Goal: Task Accomplishment & Management: Use online tool/utility

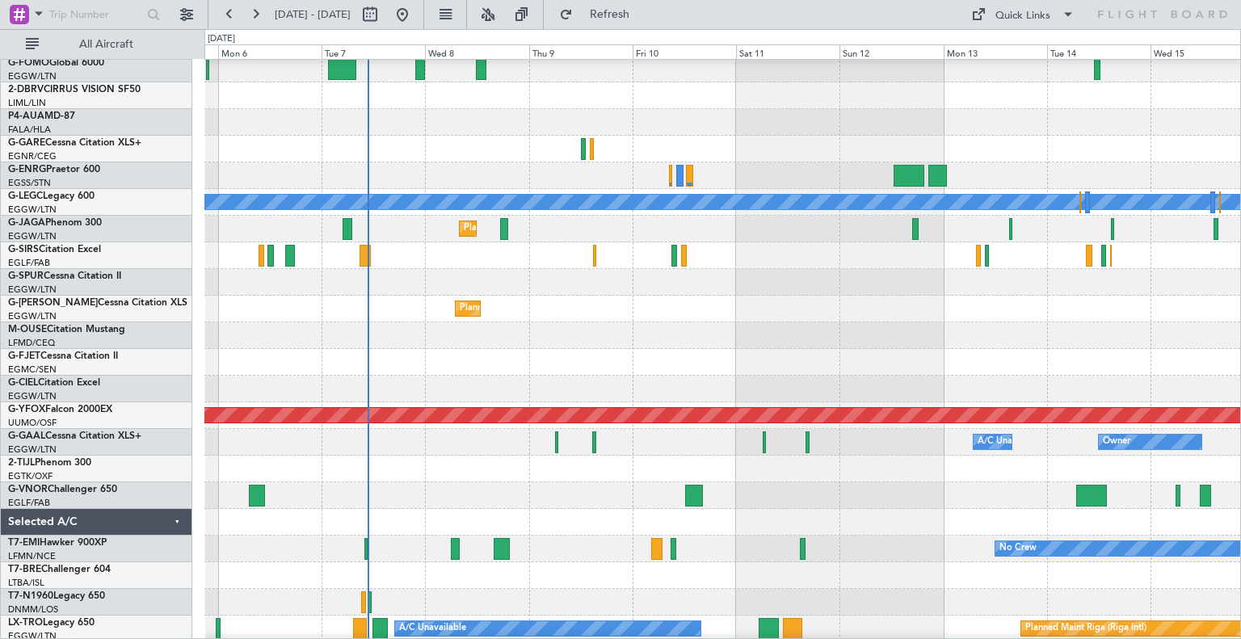
scroll to position [74, 0]
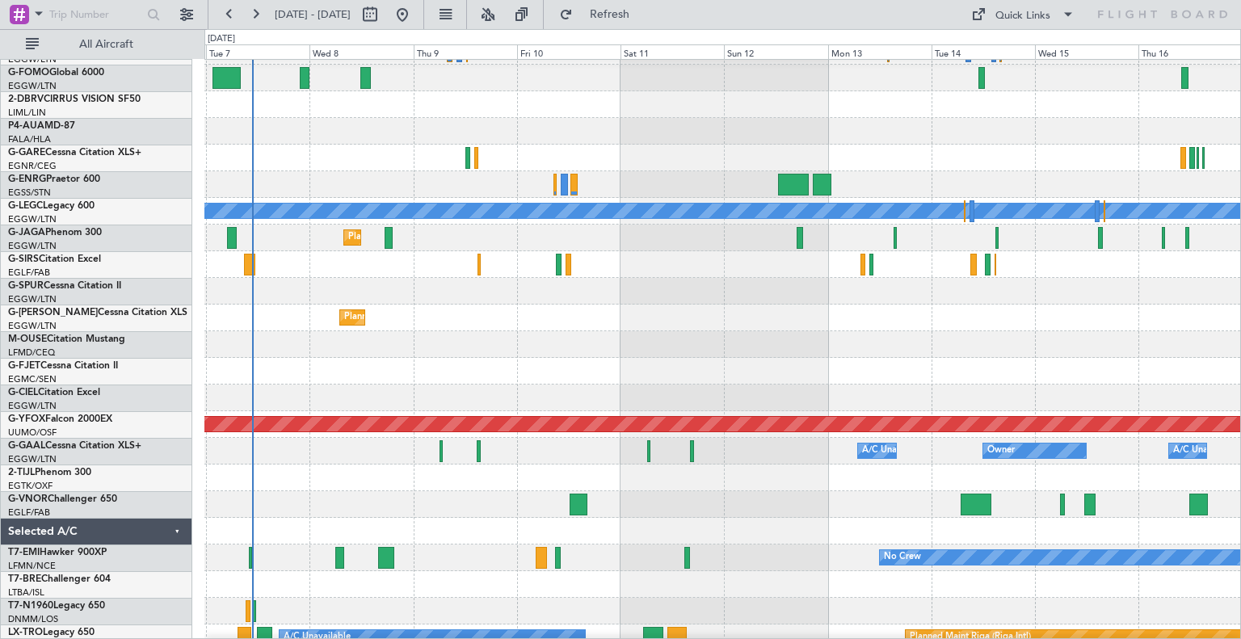
click at [313, 481] on div at bounding box center [722, 477] width 1036 height 27
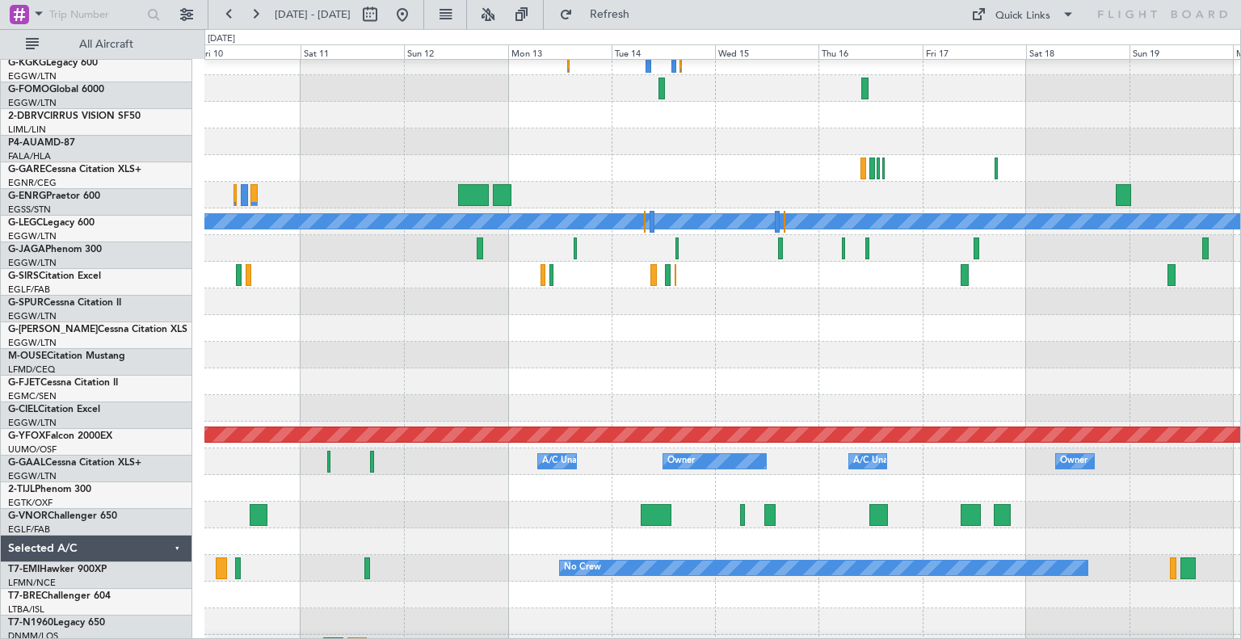
scroll to position [65, 0]
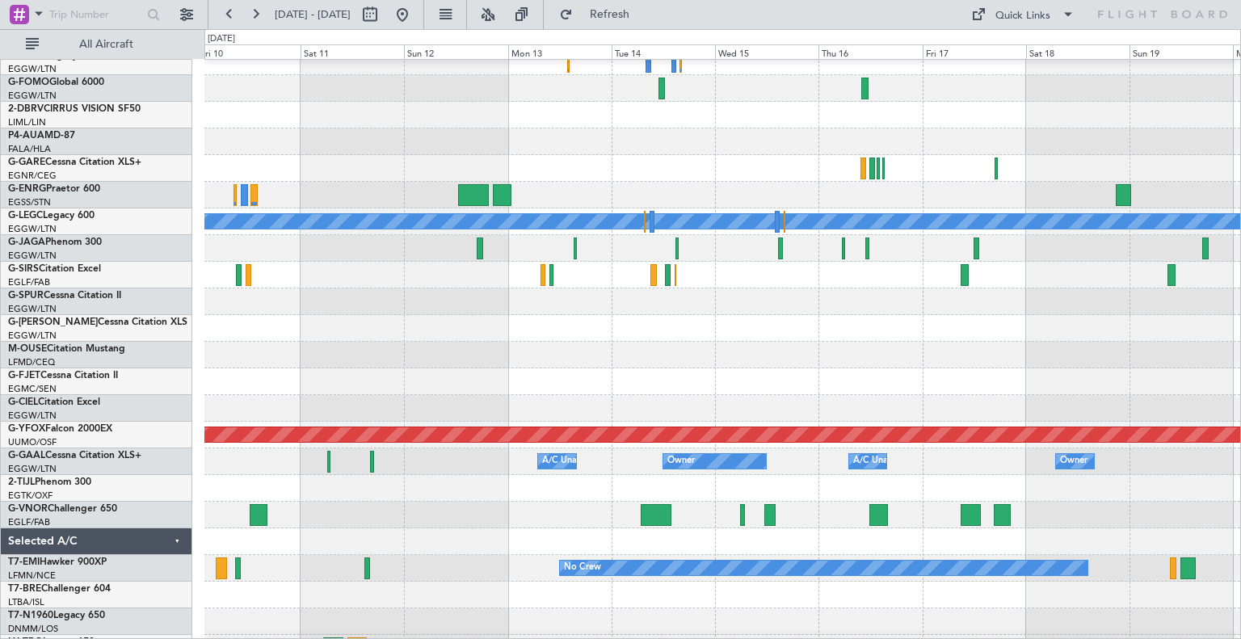
click at [599, 397] on div at bounding box center [722, 408] width 1036 height 27
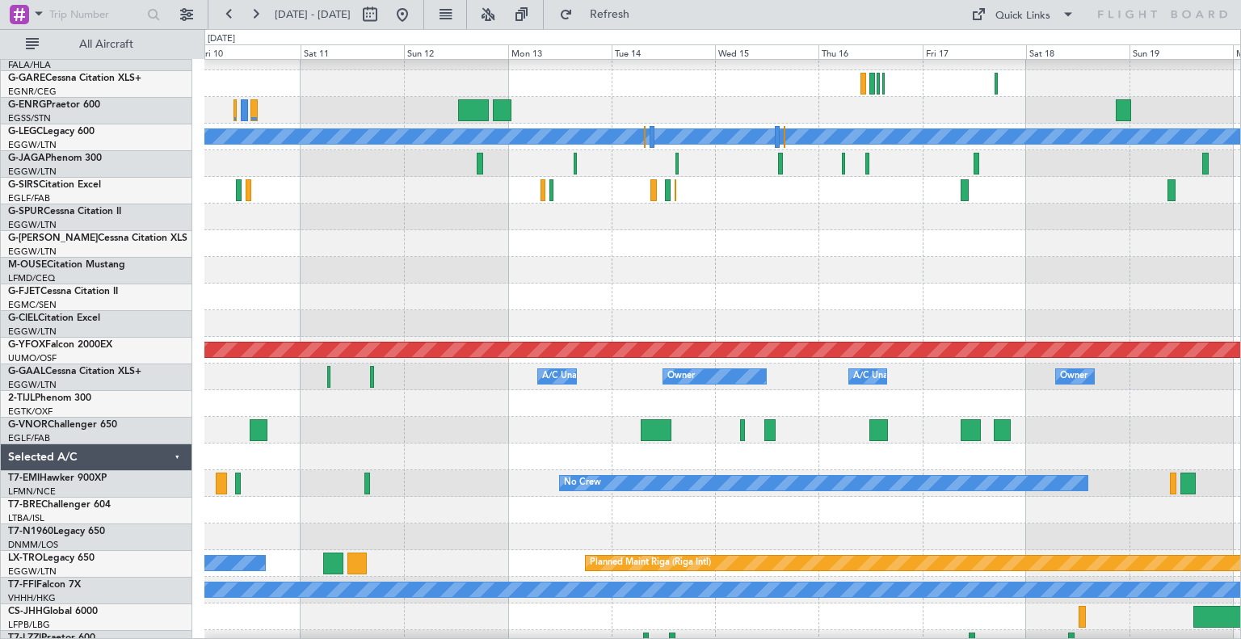
scroll to position [220, 0]
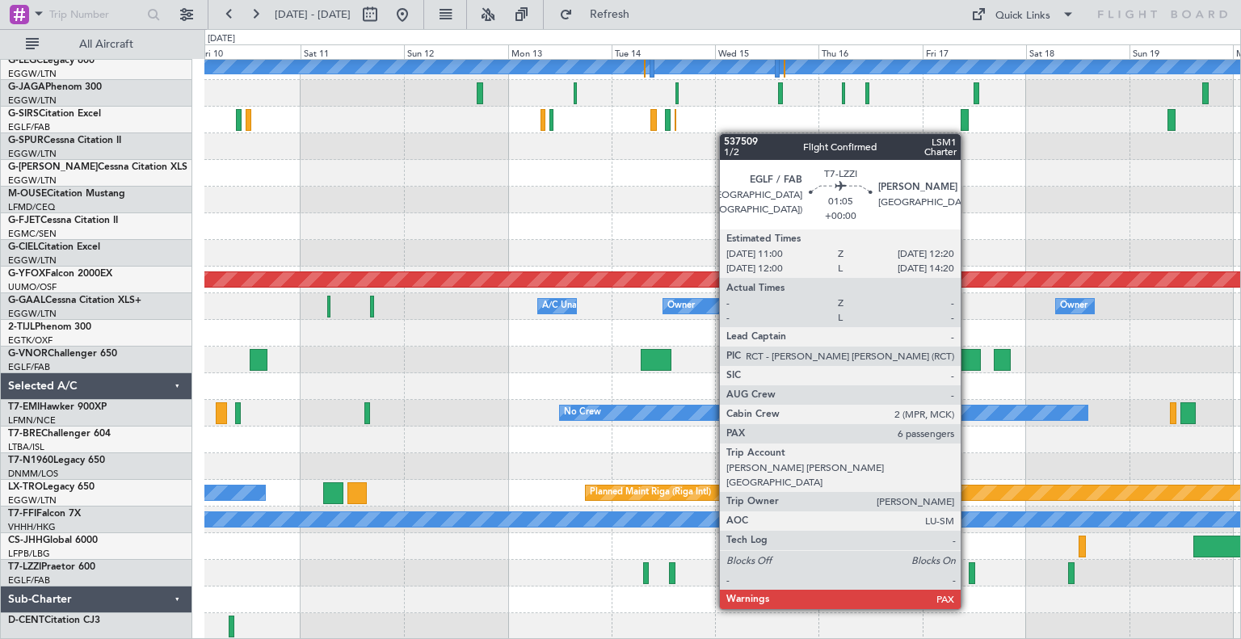
click at [968, 578] on div at bounding box center [971, 573] width 6 height 22
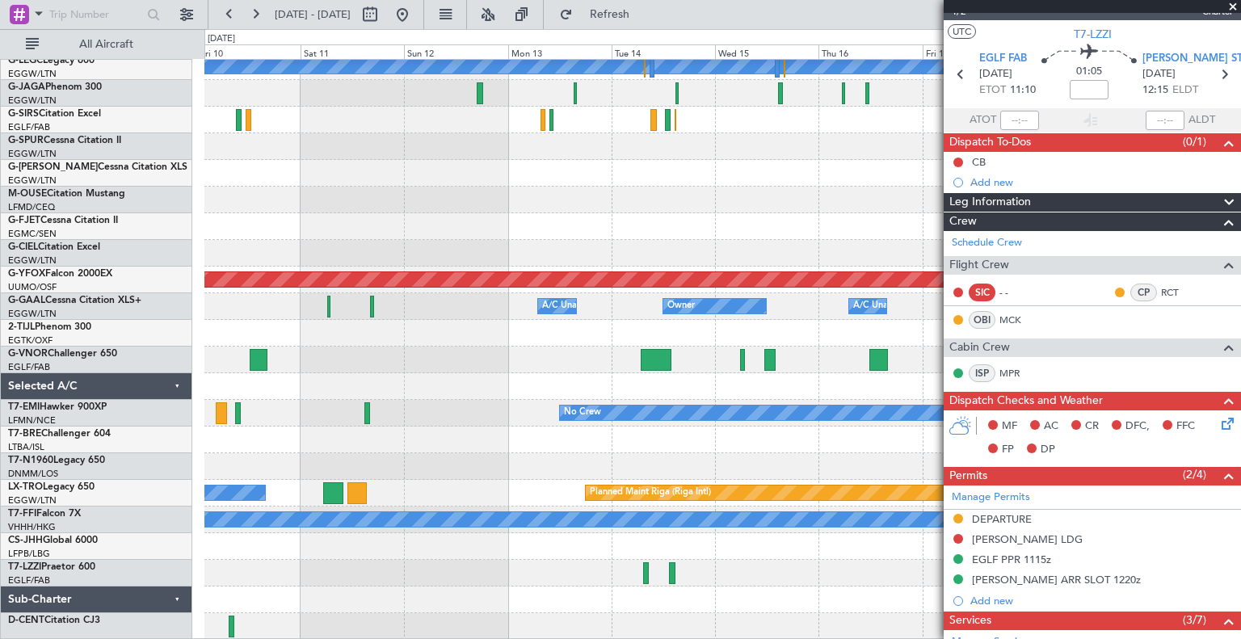
scroll to position [0, 0]
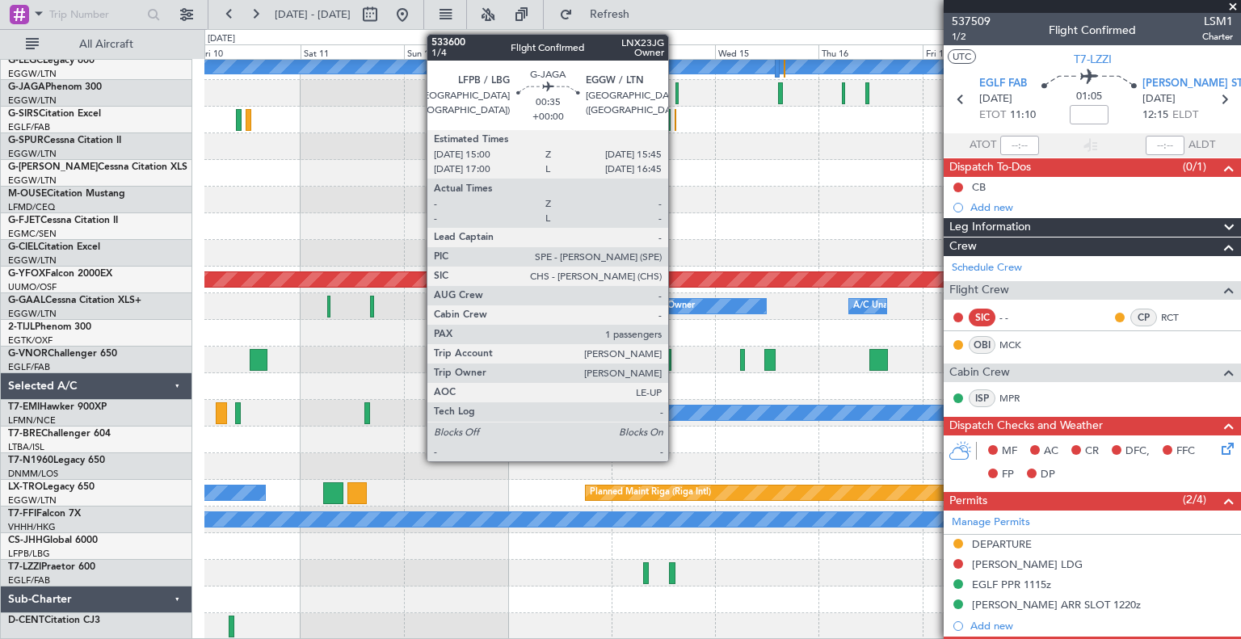
click at [675, 96] on div at bounding box center [677, 93] width 4 height 22
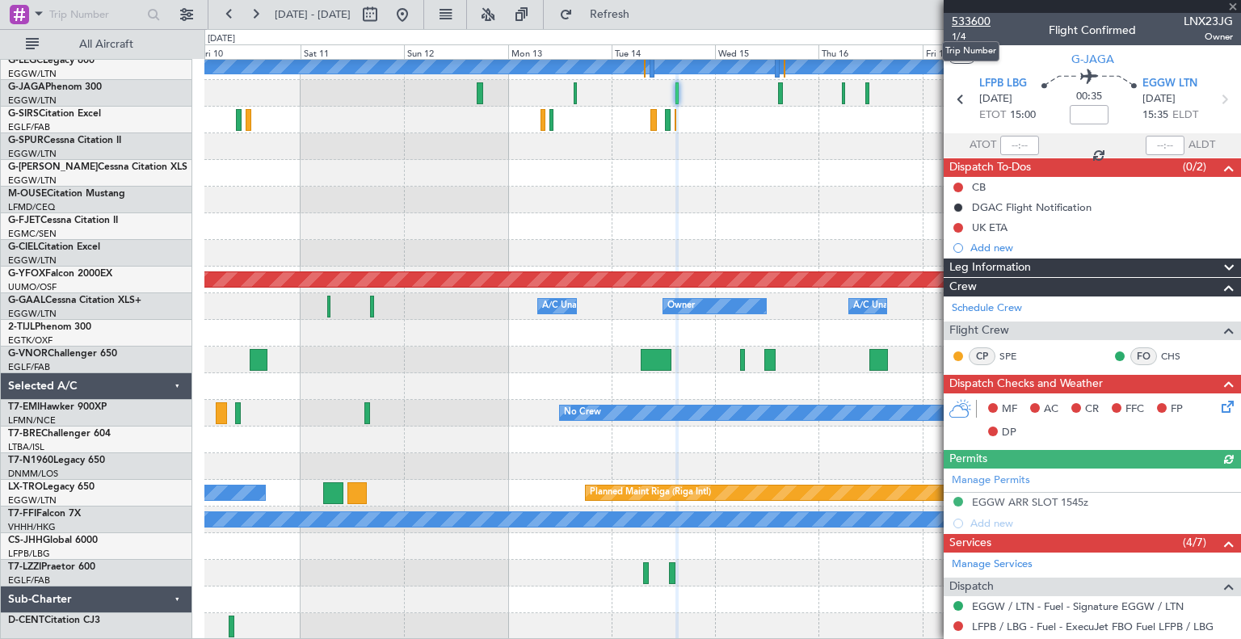
click at [968, 20] on span "533600" at bounding box center [971, 21] width 39 height 17
click at [1233, 4] on span at bounding box center [1233, 7] width 16 height 15
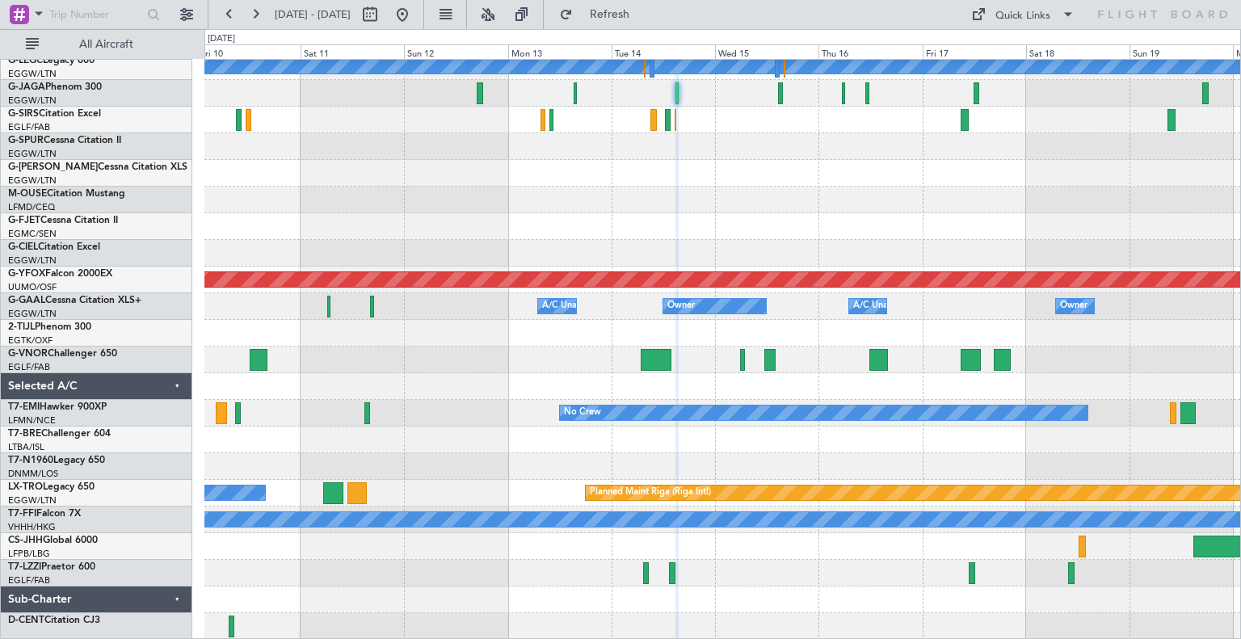
type input "0"
click at [415, 18] on button at bounding box center [402, 15] width 26 height 26
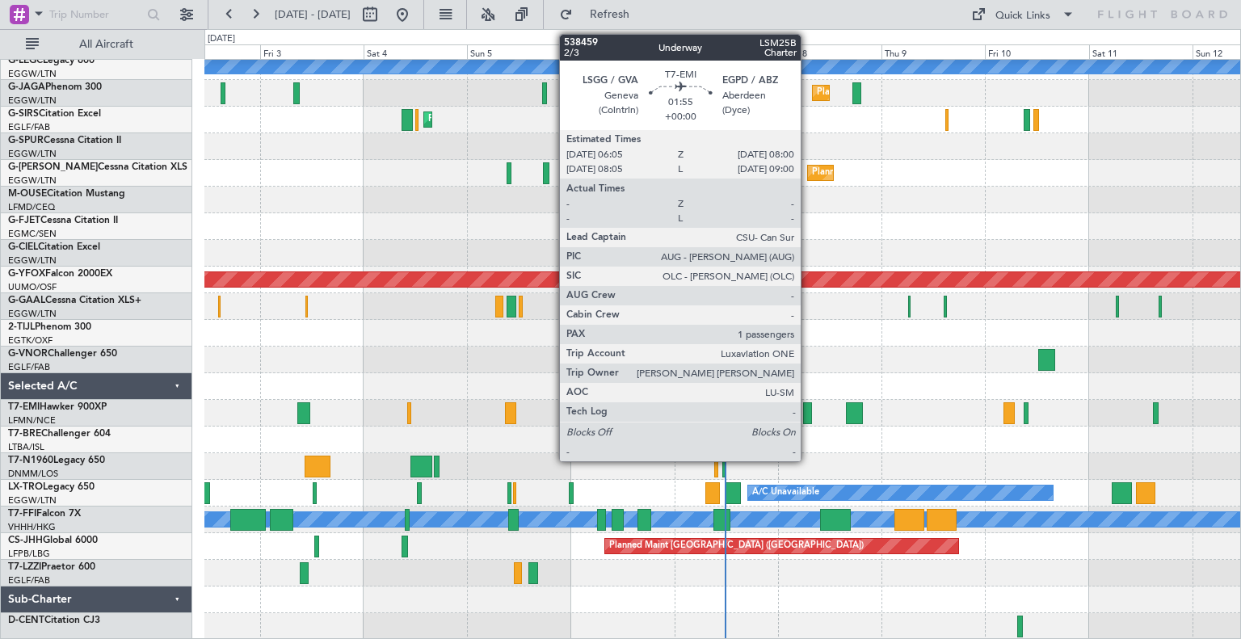
click at [808, 413] on div at bounding box center [807, 413] width 9 height 22
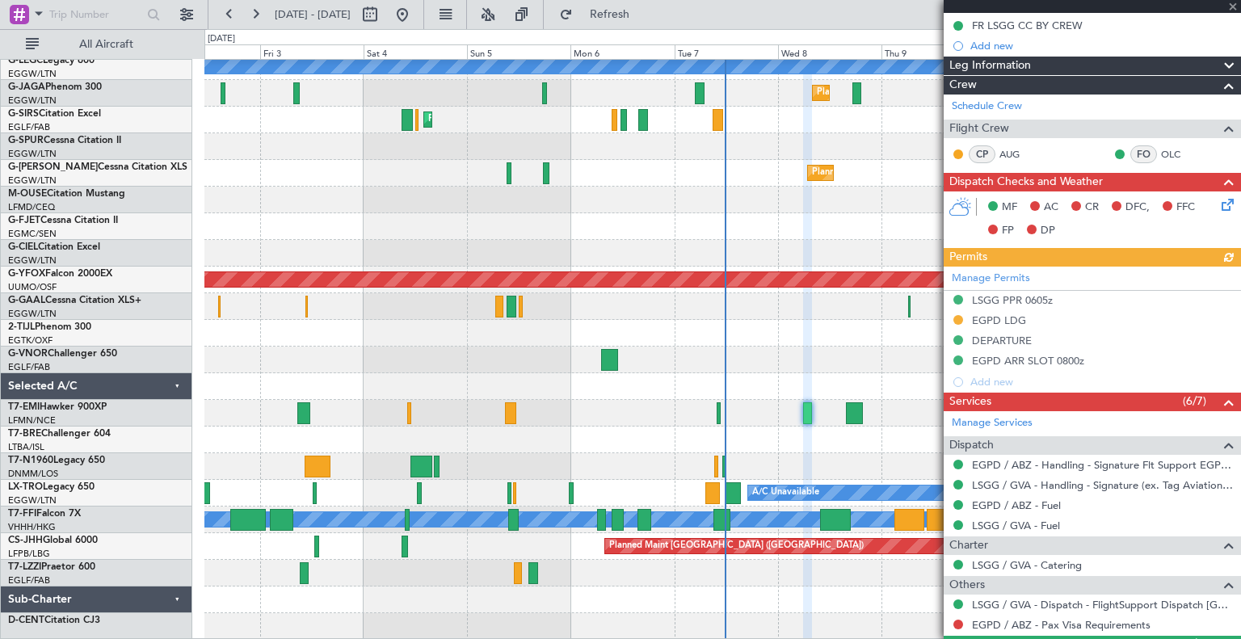
scroll to position [317, 0]
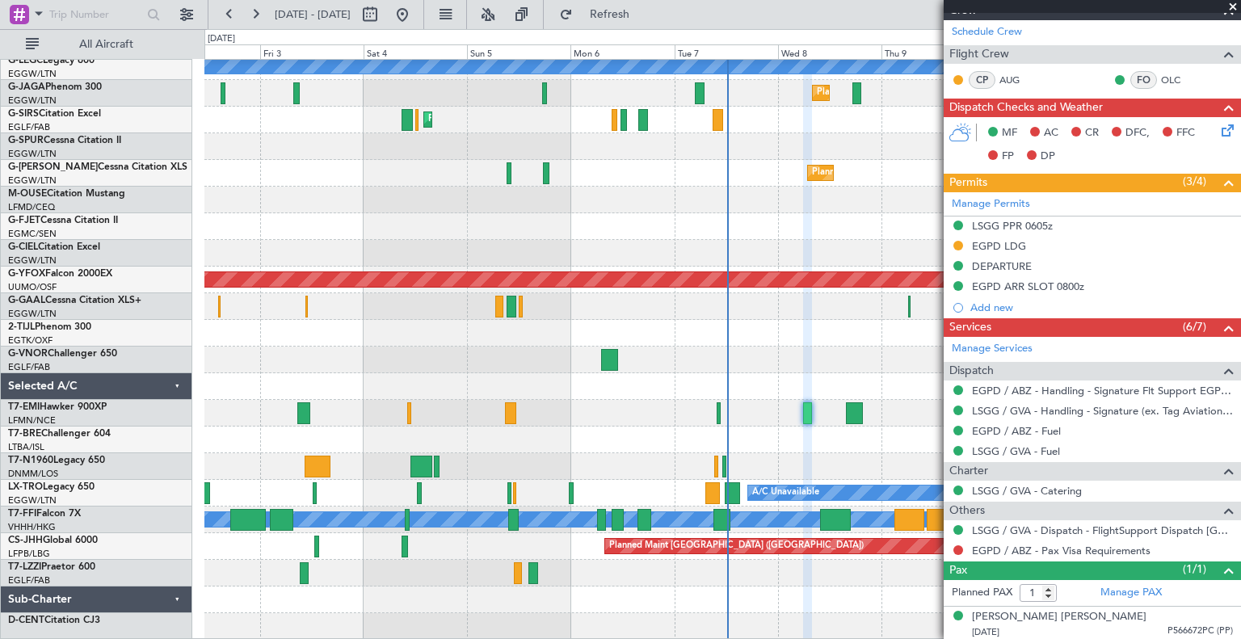
click at [1233, 10] on span at bounding box center [1233, 7] width 16 height 15
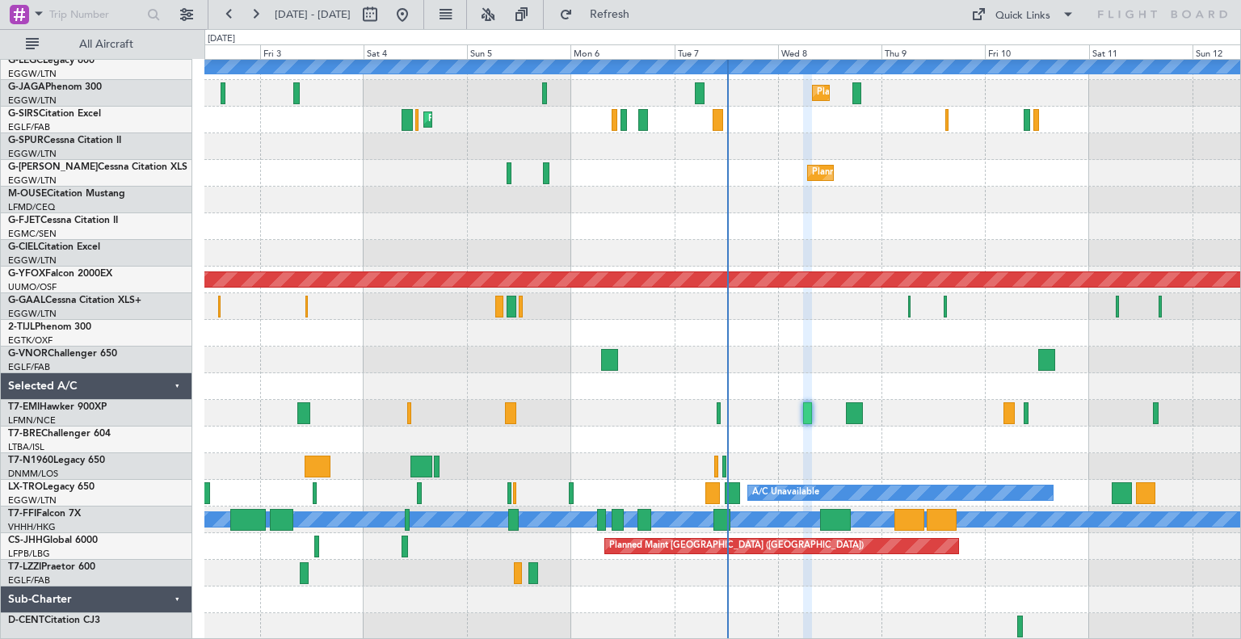
type input "0"
click at [415, 11] on button at bounding box center [402, 15] width 26 height 26
